Goal: Communication & Community: Participate in discussion

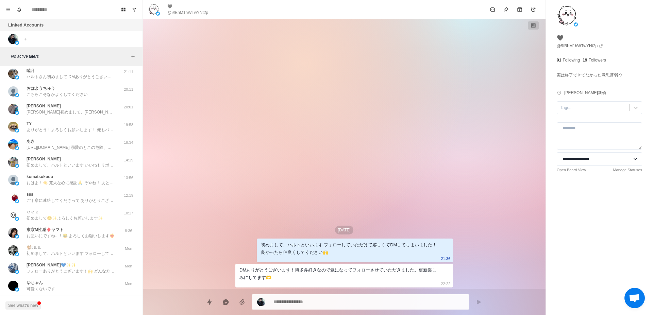
scroll to position [516, 0]
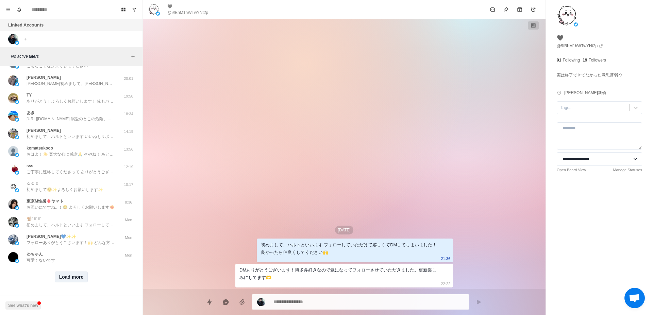
click at [72, 274] on button "Load more" at bounding box center [71, 277] width 33 height 11
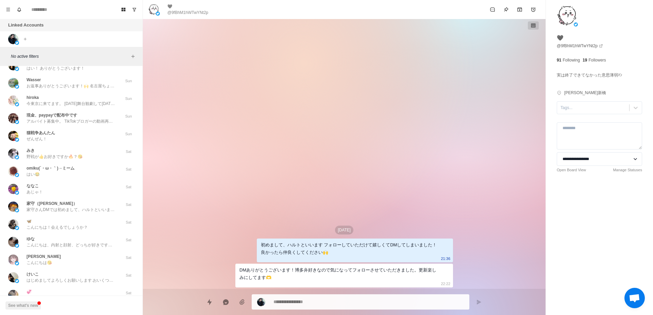
scroll to position [869, 0]
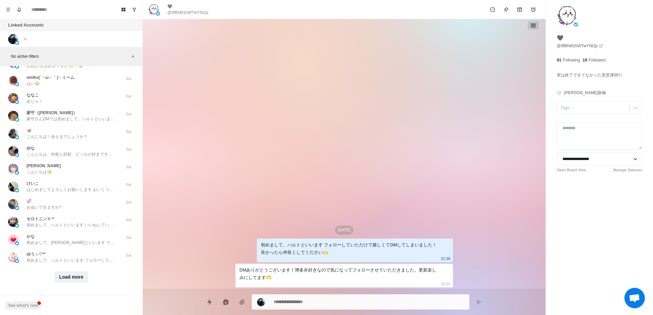
click at [73, 273] on button "Load more" at bounding box center [71, 277] width 33 height 11
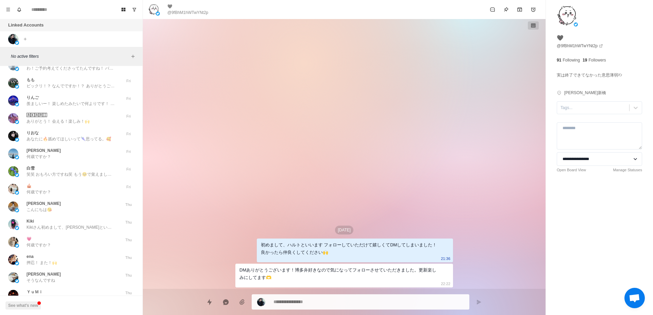
scroll to position [1223, 0]
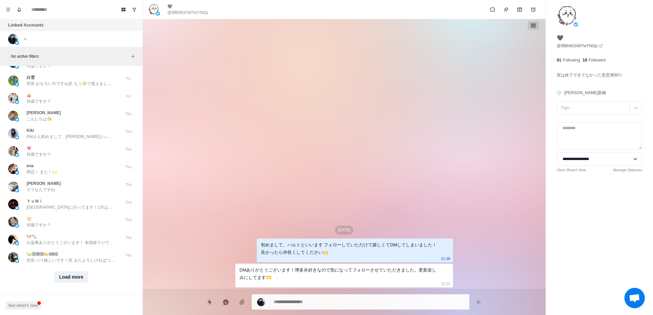
click at [73, 273] on button "Load more" at bounding box center [71, 277] width 33 height 11
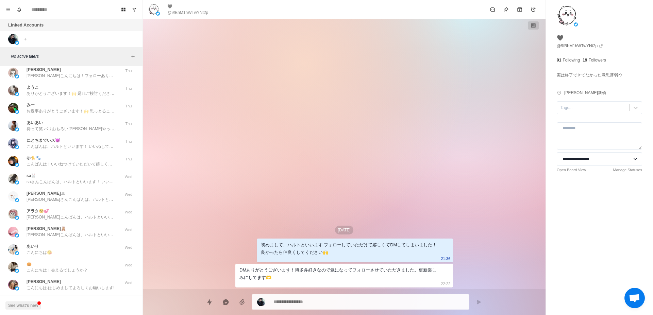
scroll to position [1576, 0]
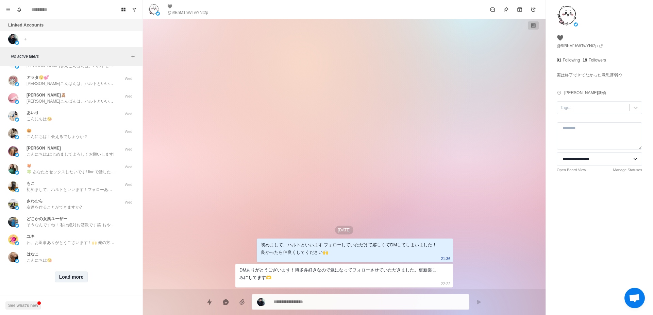
click at [74, 272] on button "Load more" at bounding box center [71, 277] width 33 height 11
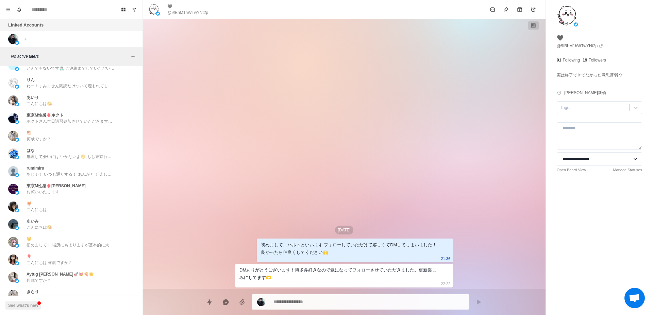
scroll to position [1930, 0]
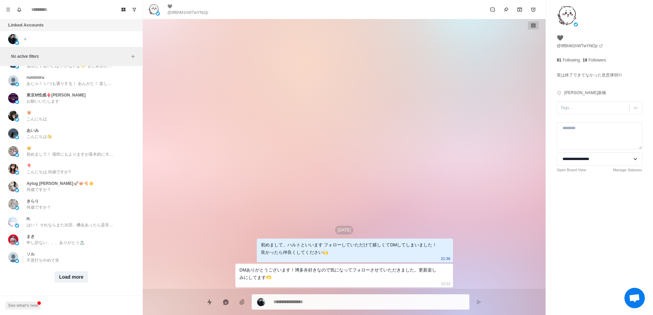
click at [74, 272] on button "Load more" at bounding box center [71, 277] width 33 height 11
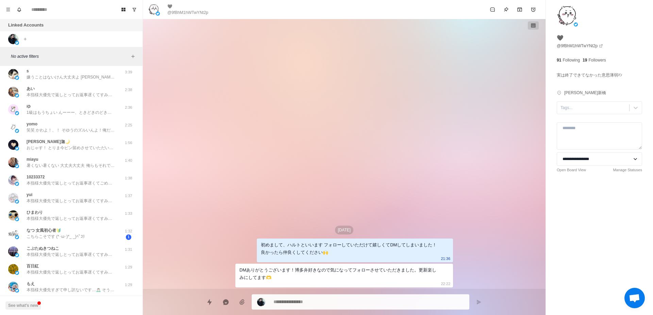
scroll to position [0, 0]
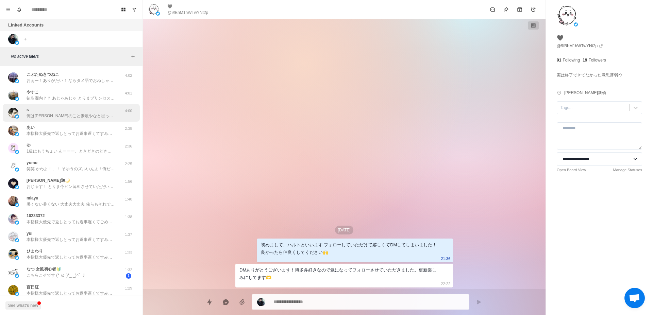
click at [93, 112] on div "s 俺は[PERSON_NAME]のこと素敵やなと思って一緒おりたいと思っとる 絶対安心させるけんもう1回会おう" at bounding box center [71, 113] width 88 height 12
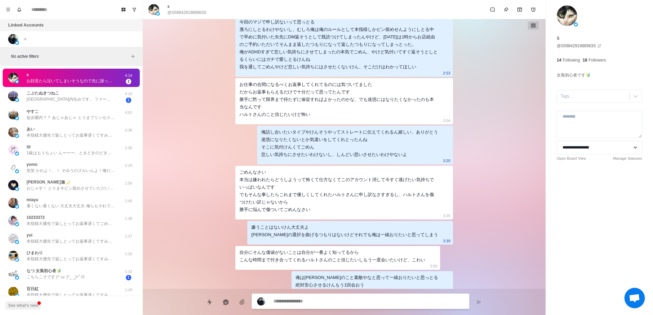
scroll to position [772, 0]
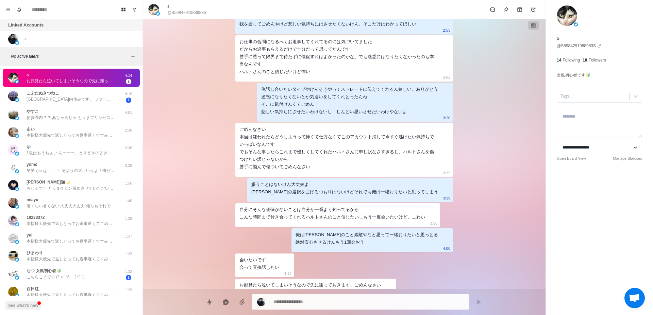
click at [500, 180] on div "[DATE] 次までにハルトさんにつけてもらったキスマが消えてませんように！ またつけてくださいね 0:03 笑笑 そこかー笑 またつけようね♡ 0:09 な…" at bounding box center [344, 154] width 402 height 270
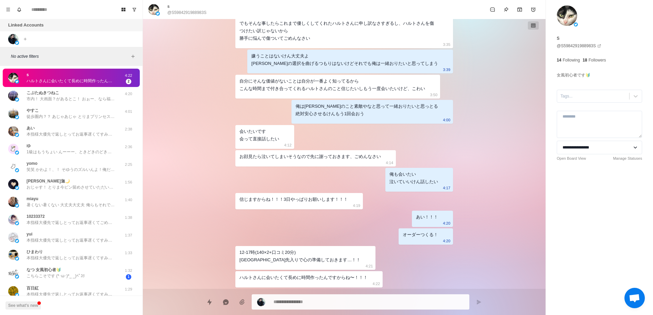
scroll to position [943, 0]
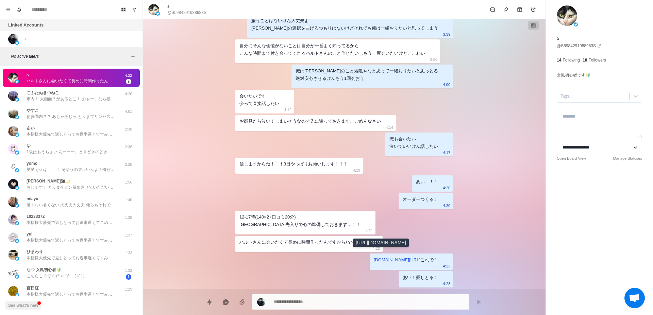
click at [410, 257] on link "[DOMAIN_NAME][URL]" at bounding box center [397, 259] width 47 height 5
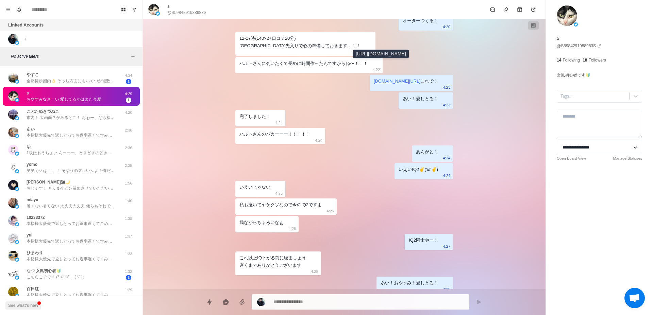
scroll to position [1044, 0]
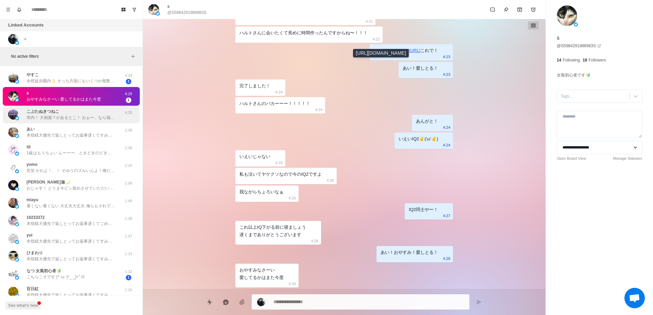
click at [92, 118] on p "市内！ 大画面？があるとこ！ おぉー、なら福岡出張の時に機会あったら！🙌" at bounding box center [71, 118] width 88 height 6
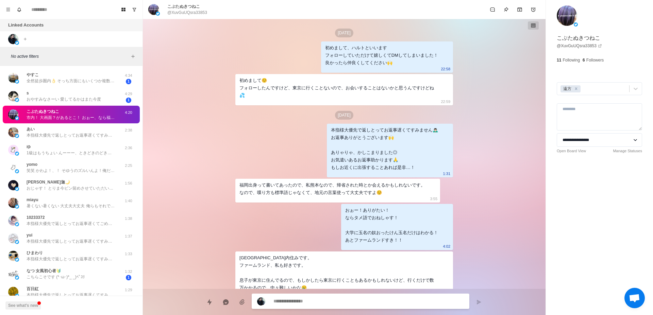
scroll to position [50, 0]
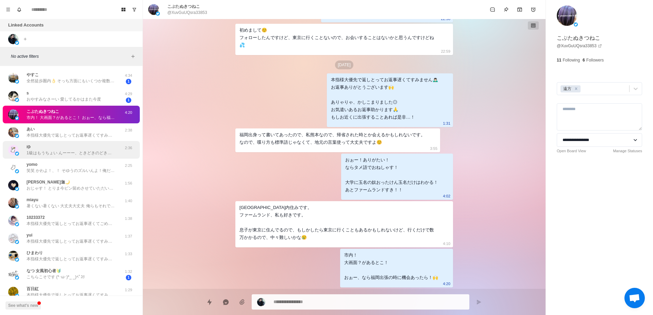
click at [93, 156] on p "1級はもうちょい んーーー、ときどきのどきくらい？ この短期間では珍しい、、" at bounding box center [71, 153] width 88 height 6
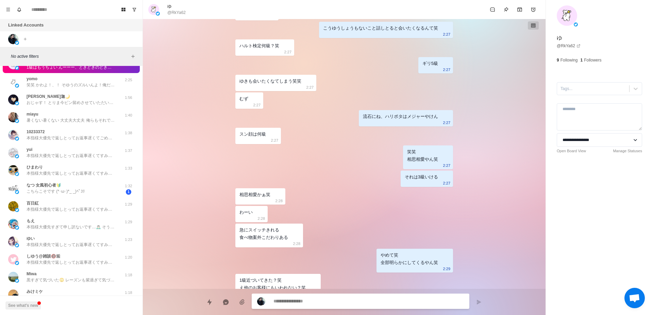
scroll to position [128, 0]
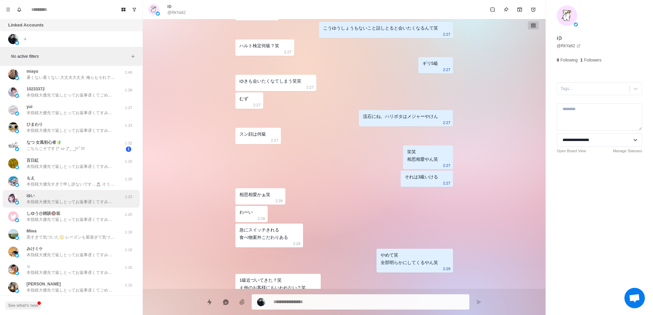
click at [78, 198] on div "ゆい 本指様大優先で返しとってお返事遅くてすみません🙇🏻‍♂️ 看取れたのよかったです😭 笑笑 快楽責めとかしたら翌日しんどそう笑 帰りの電車で寝ちゃったり、…" at bounding box center [71, 199] width 88 height 12
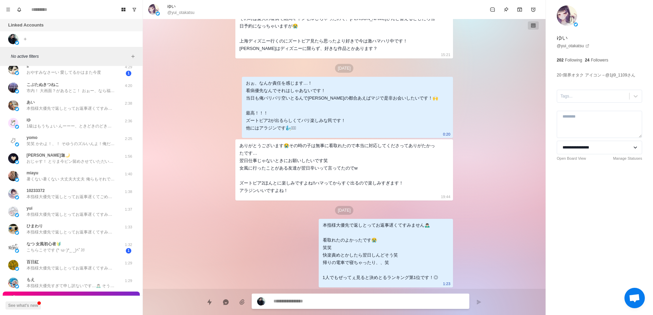
scroll to position [0, 0]
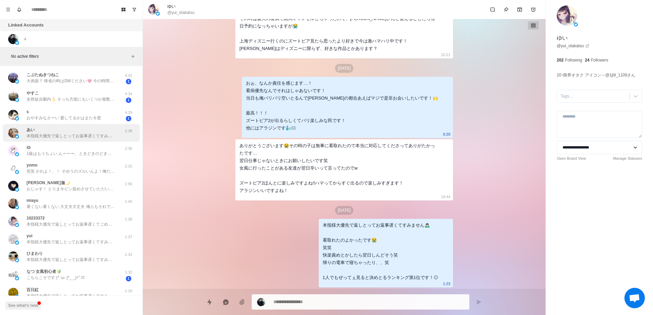
click at [82, 139] on p "本指様大優先で返しとってお返事遅くてすみません🙇🏻‍♂️ お返事ありがとうございます！🙌 女風気になっとるんですね！ ポストえ[PERSON_NAME]ちなの…" at bounding box center [71, 136] width 88 height 6
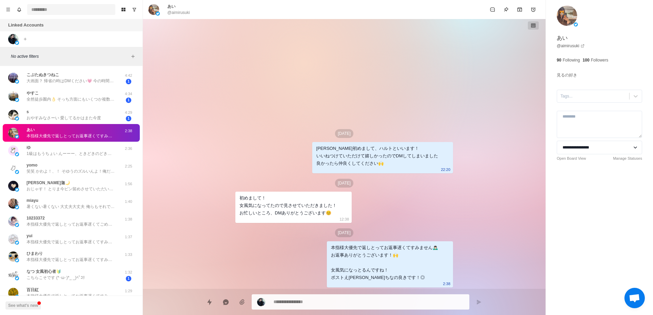
type textarea "*"
